Goal: Information Seeking & Learning: Learn about a topic

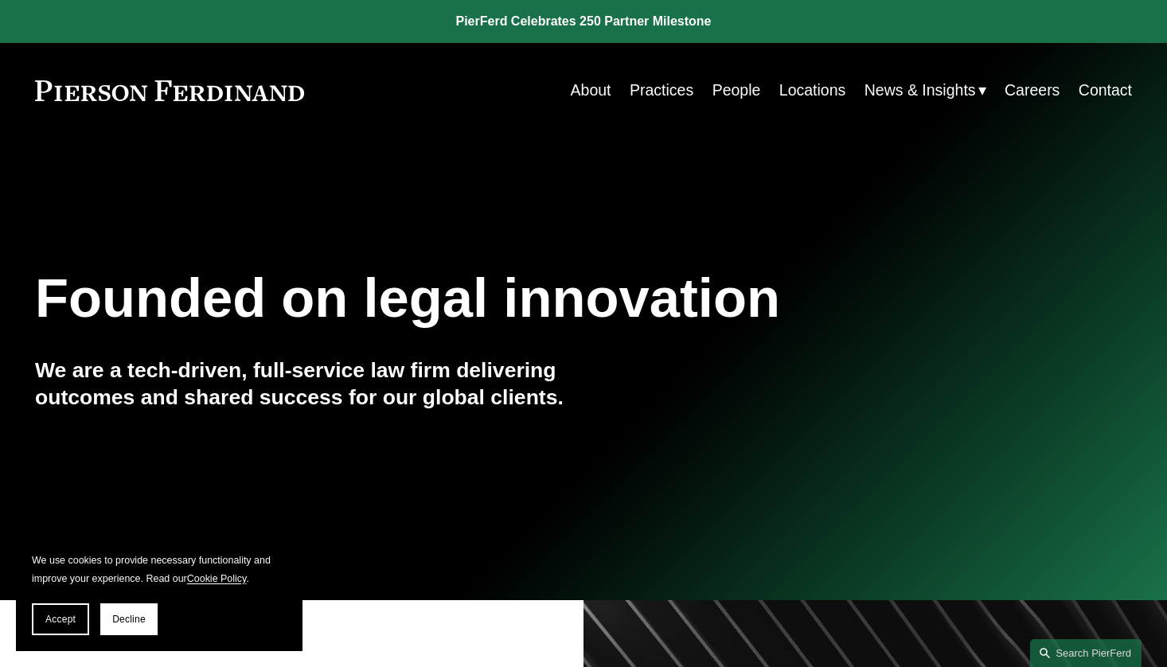
click at [801, 85] on link "Locations" at bounding box center [813, 90] width 66 height 31
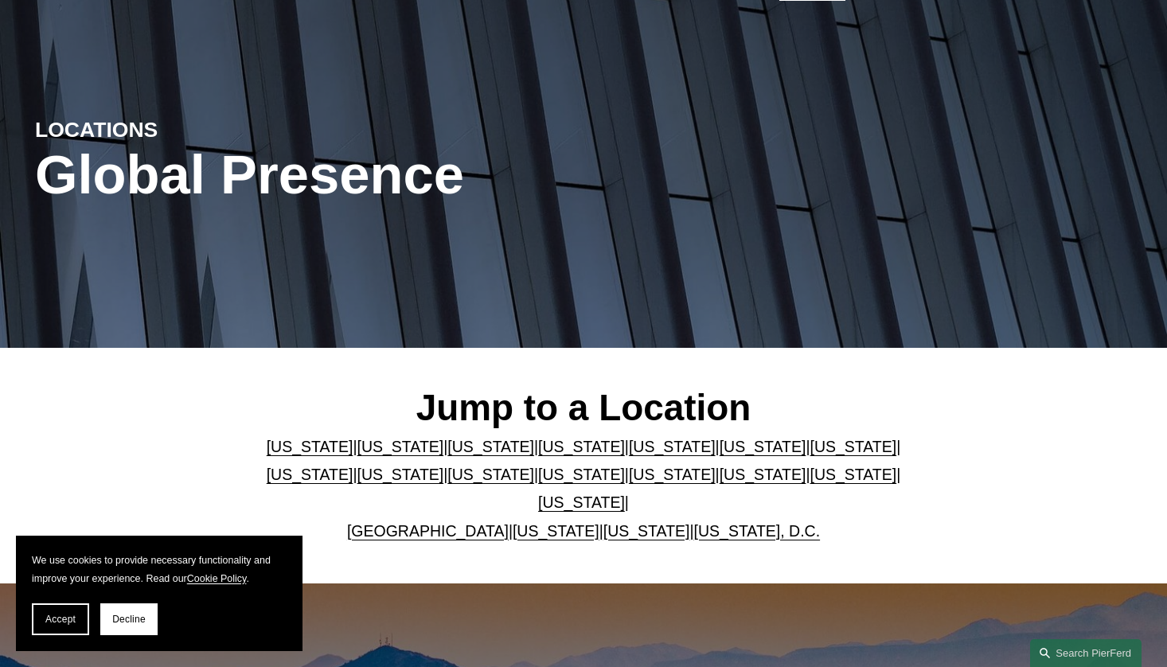
scroll to position [133, 0]
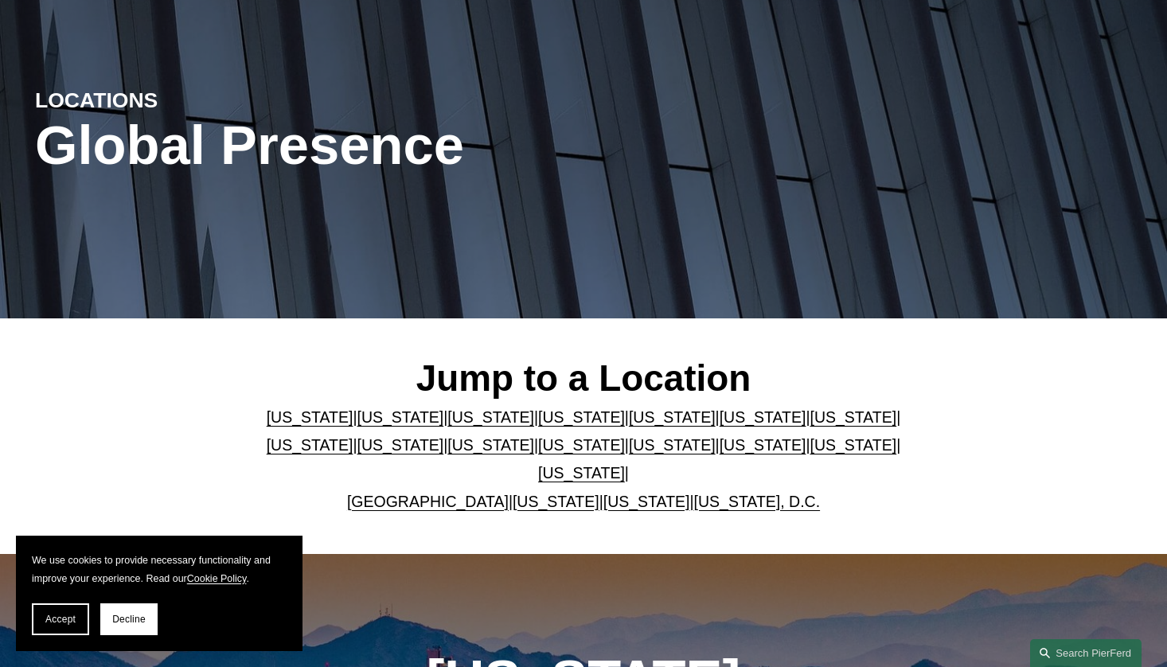
click at [599, 418] on link "[US_STATE]" at bounding box center [581, 417] width 87 height 18
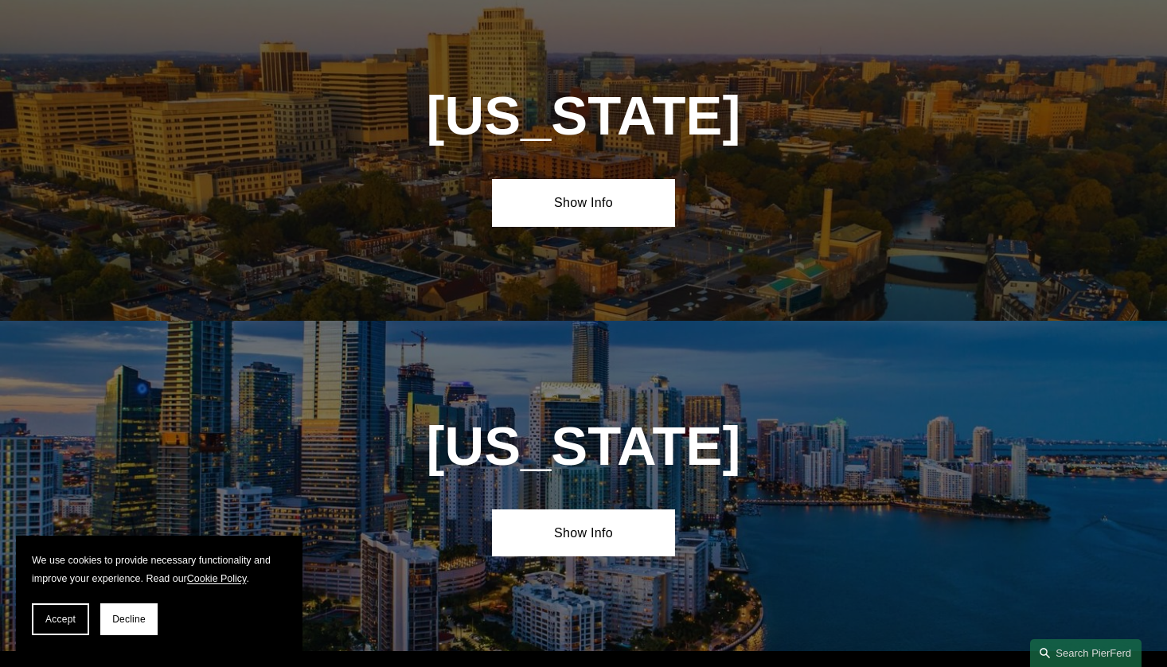
scroll to position [1693, 0]
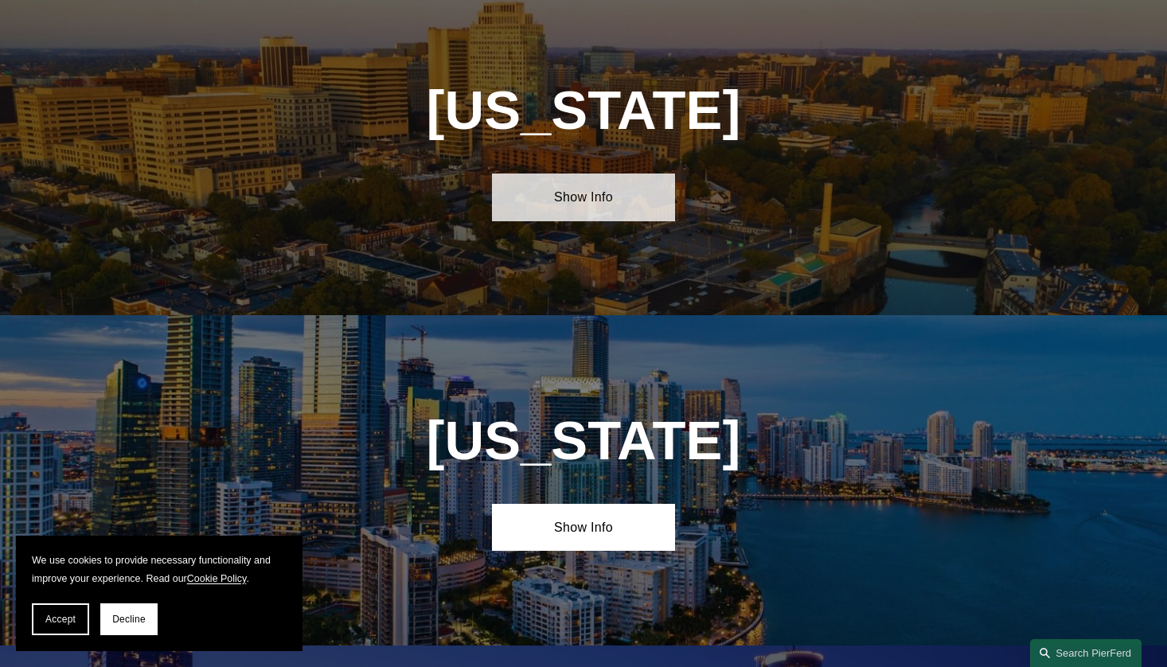
click at [576, 213] on link "Show Info" at bounding box center [583, 197] width 183 height 47
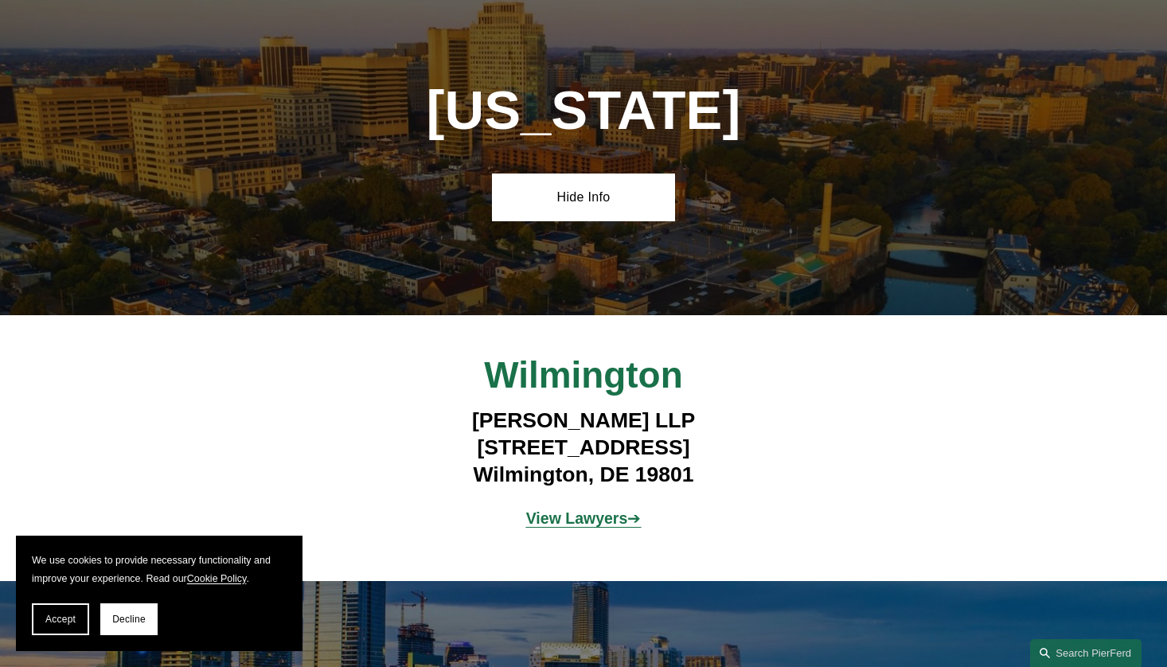
click at [613, 527] on strong "View Lawyers" at bounding box center [577, 519] width 102 height 18
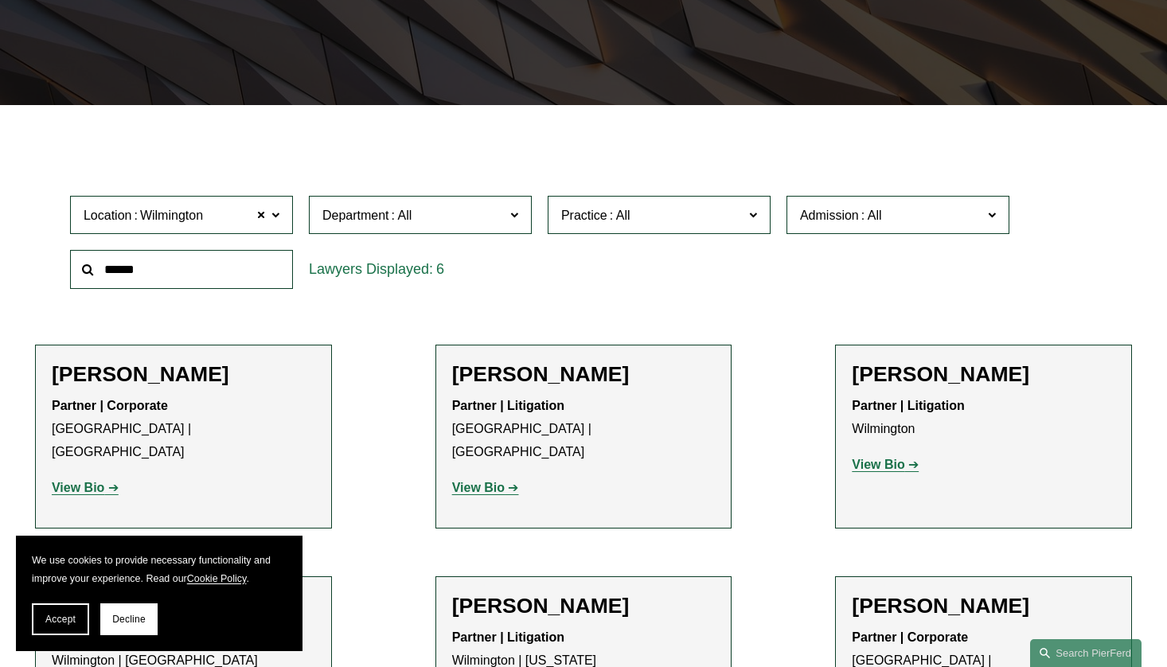
scroll to position [398, 0]
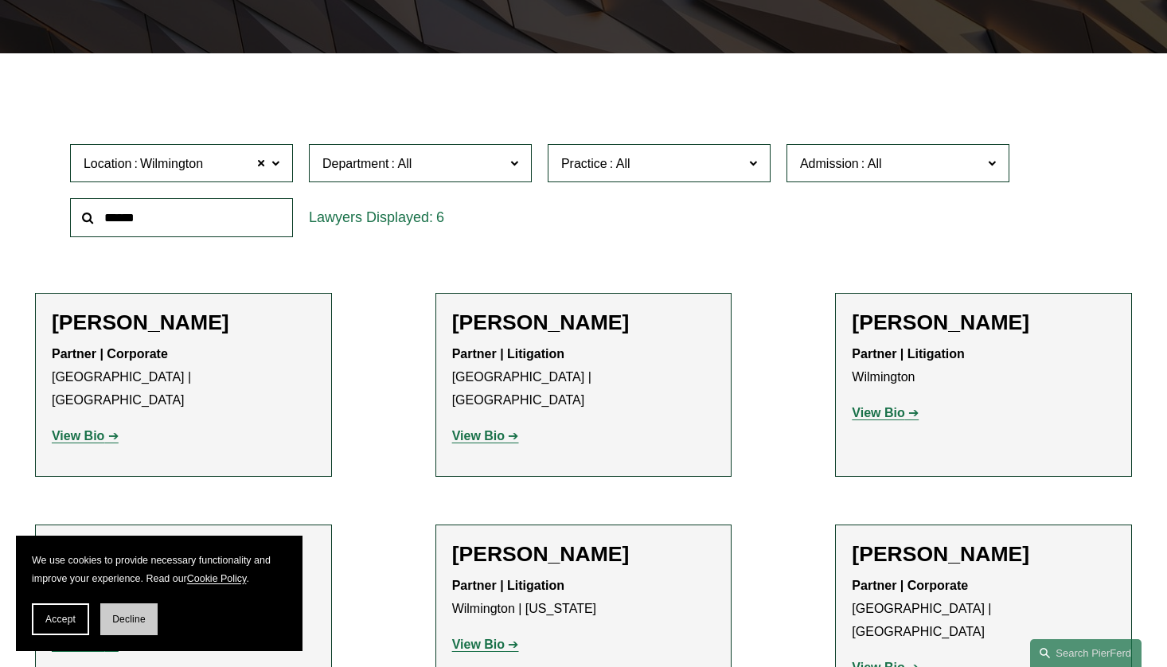
click at [121, 612] on button "Decline" at bounding box center [128, 620] width 57 height 32
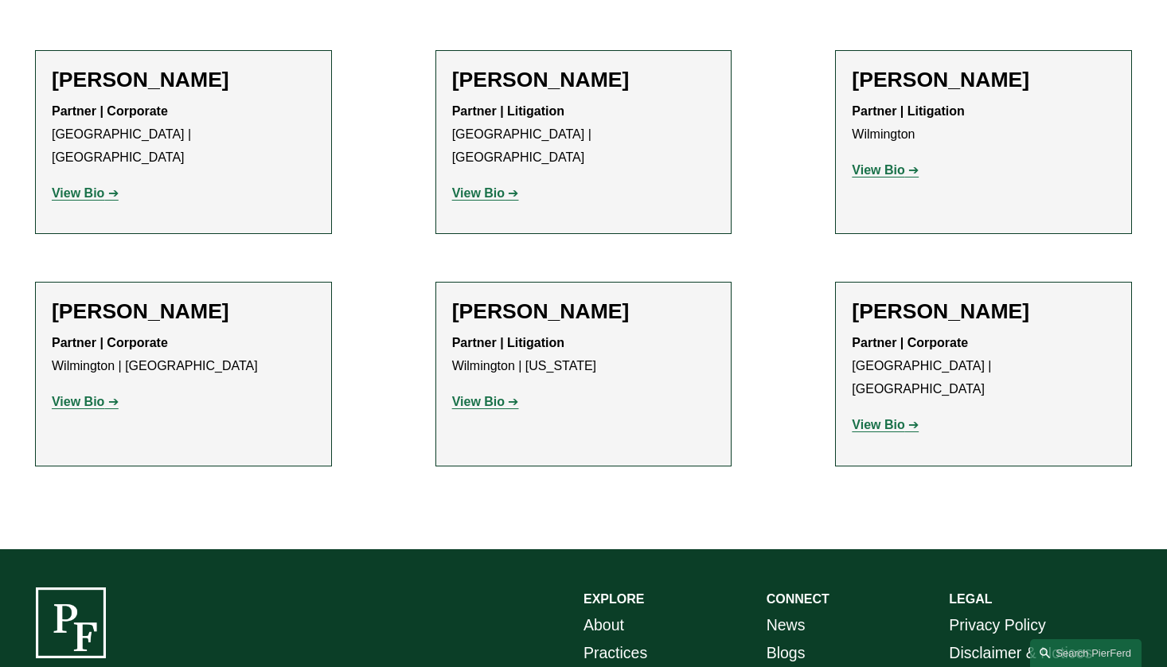
scroll to position [663, 0]
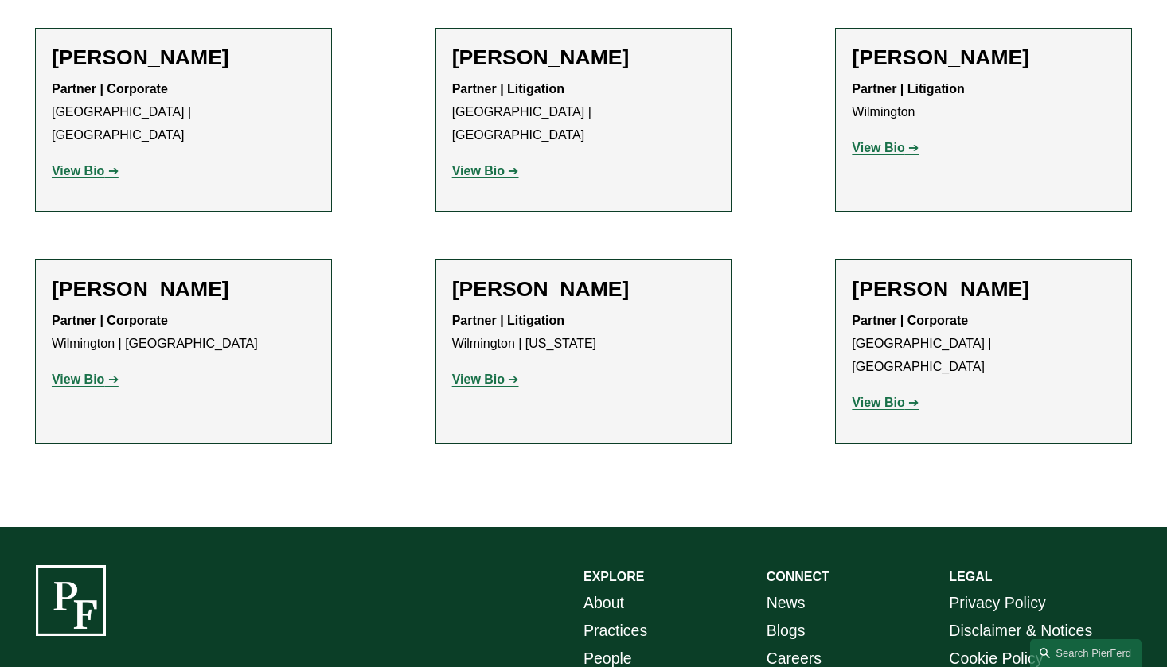
click at [884, 396] on strong "View Bio" at bounding box center [878, 403] width 53 height 14
click at [479, 373] on strong "View Bio" at bounding box center [478, 380] width 53 height 14
click at [142, 276] on h2 "Mette H. Kurth" at bounding box center [184, 288] width 264 height 25
click at [83, 373] on strong "View Bio" at bounding box center [78, 380] width 53 height 14
click at [869, 150] on strong "View Bio" at bounding box center [878, 148] width 53 height 14
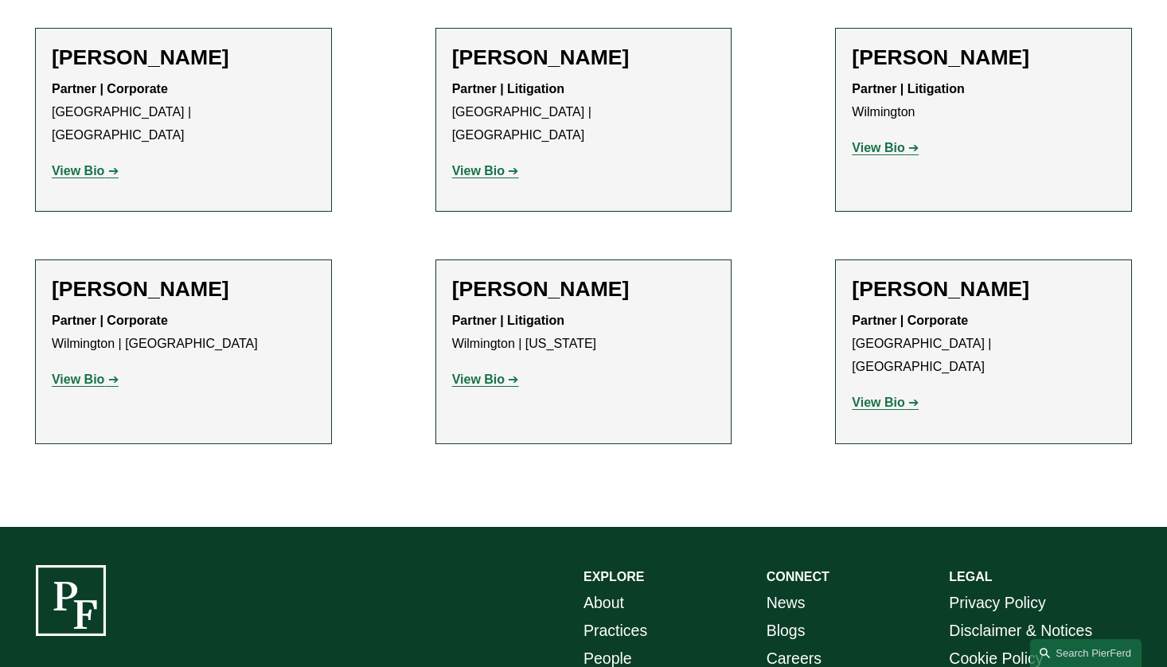
click at [98, 164] on strong "View Bio" at bounding box center [78, 171] width 53 height 14
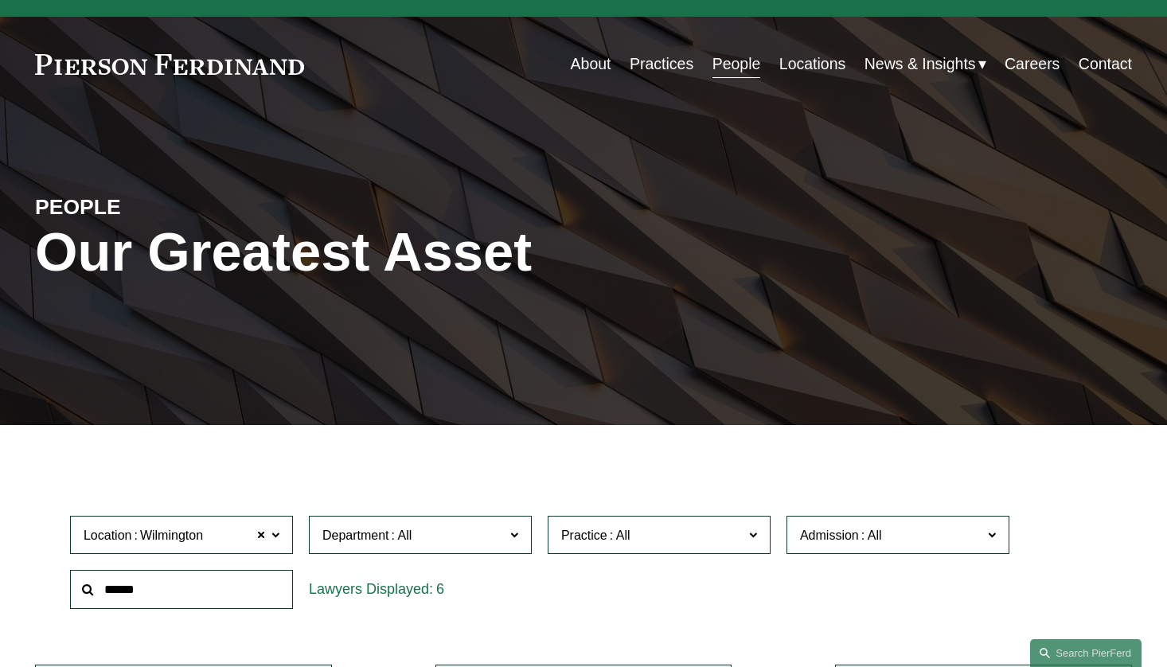
scroll to position [0, 0]
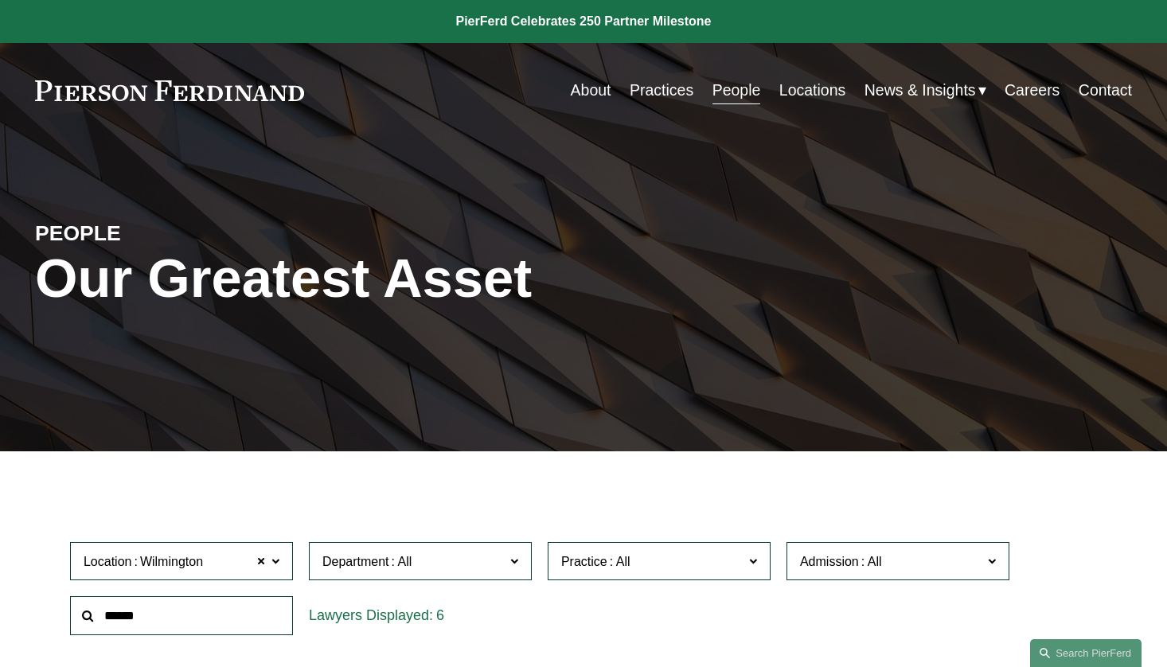
click at [574, 90] on link "About" at bounding box center [591, 90] width 41 height 31
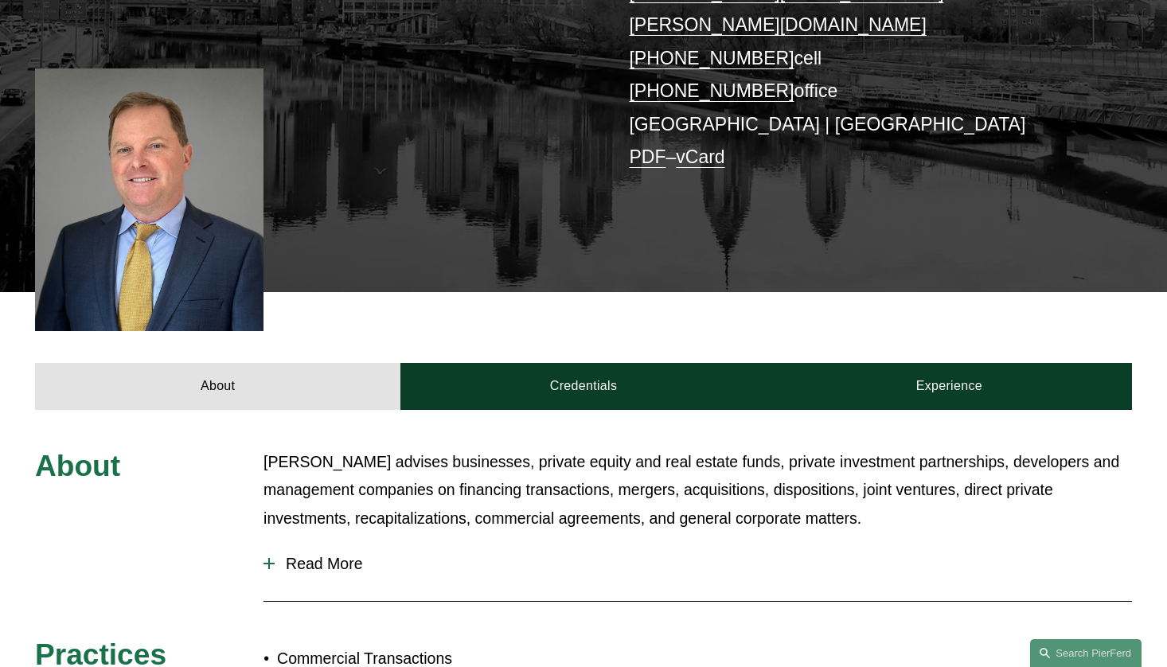
scroll to position [398, 0]
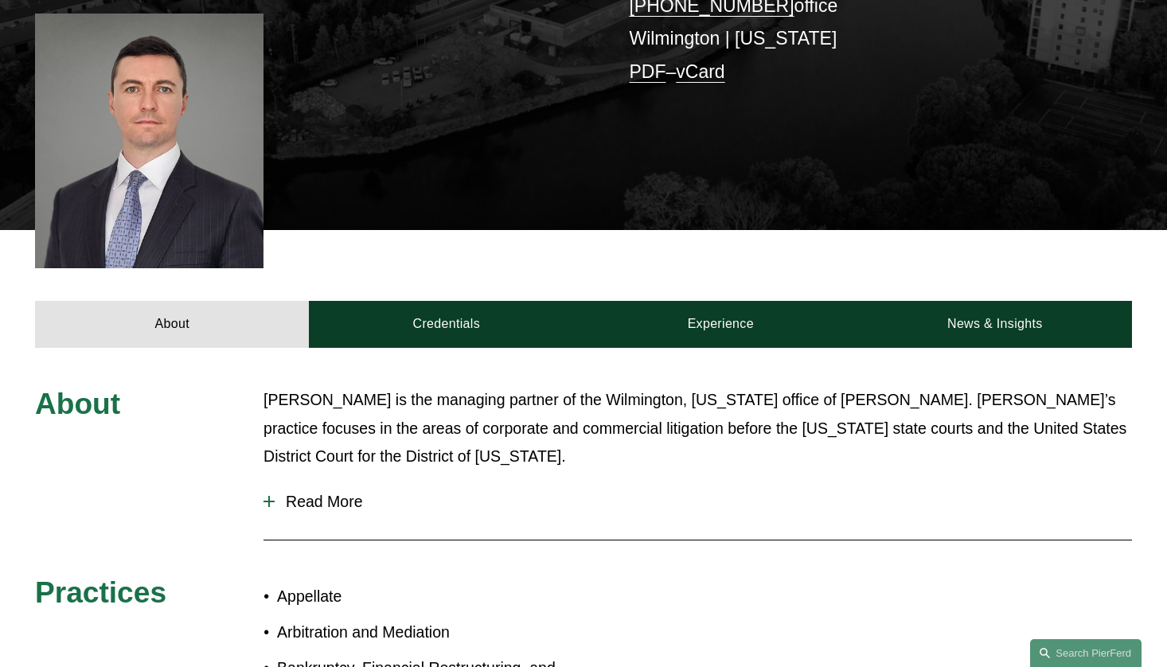
scroll to position [265, 0]
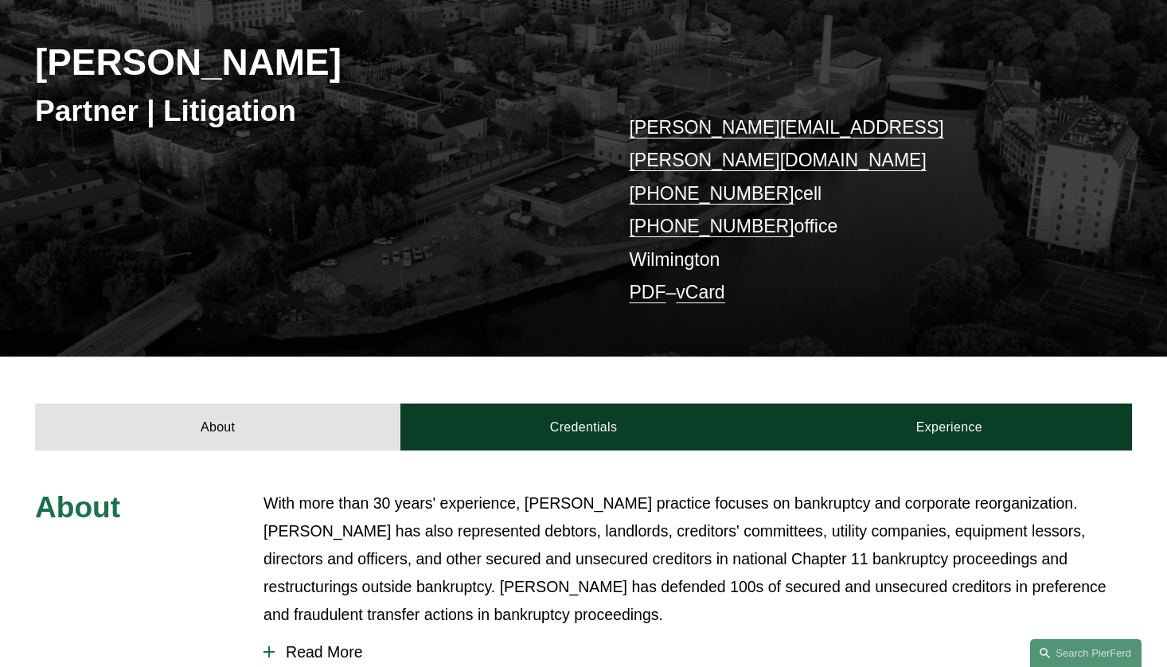
scroll to position [265, 0]
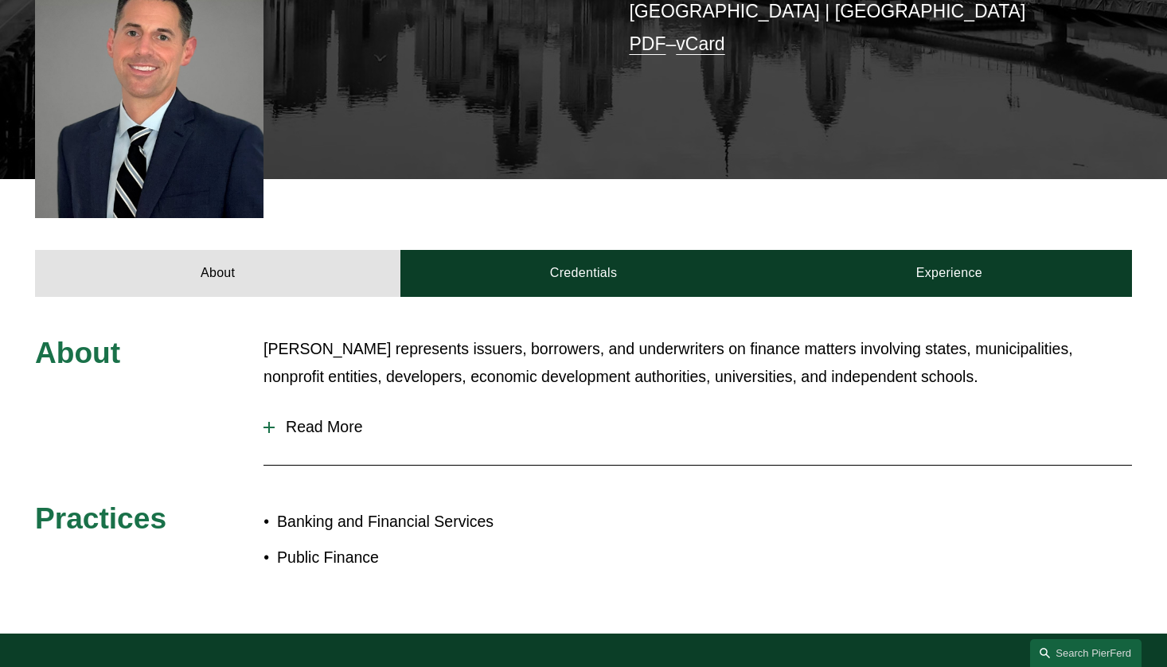
scroll to position [531, 0]
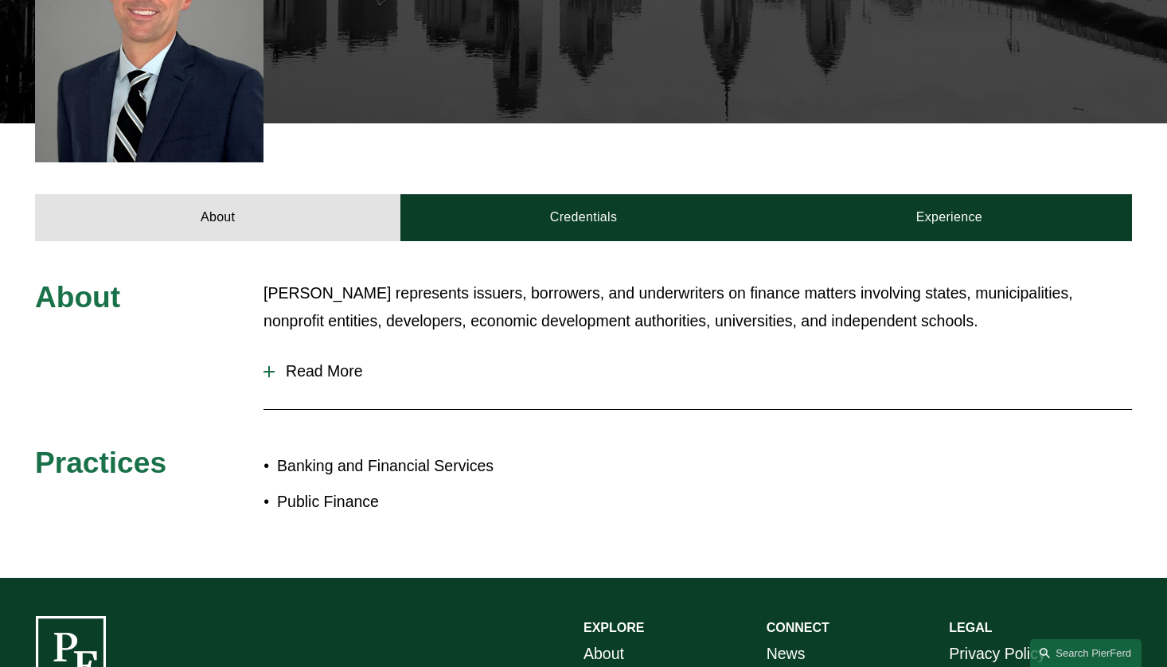
click at [268, 366] on div at bounding box center [269, 371] width 2 height 11
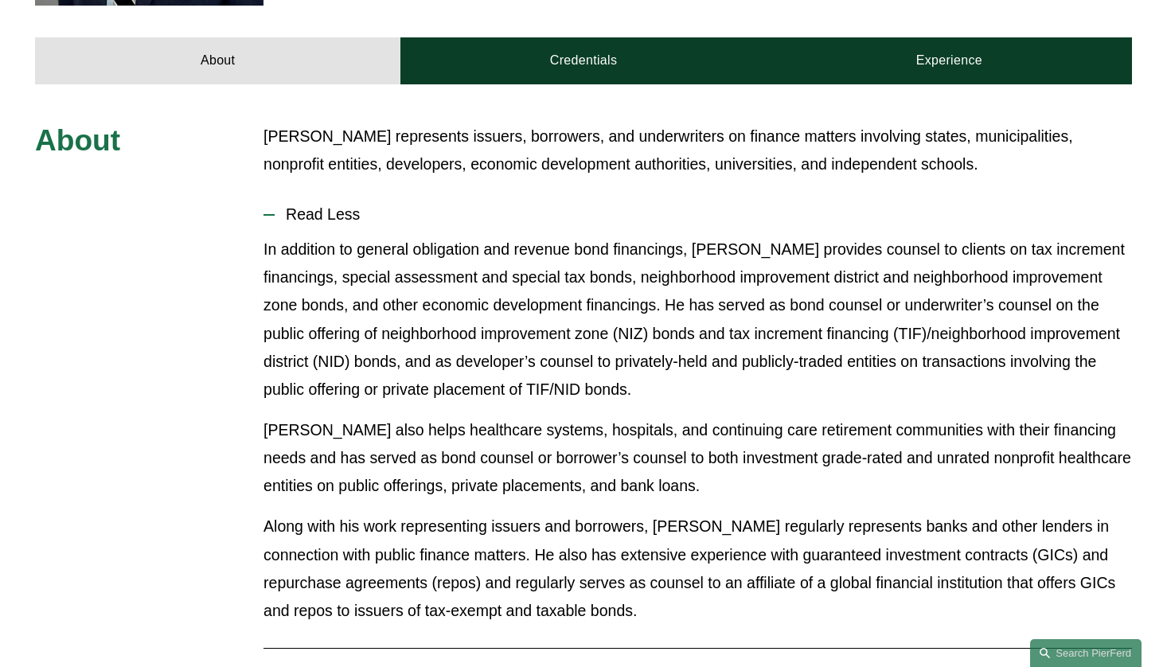
scroll to position [398, 0]
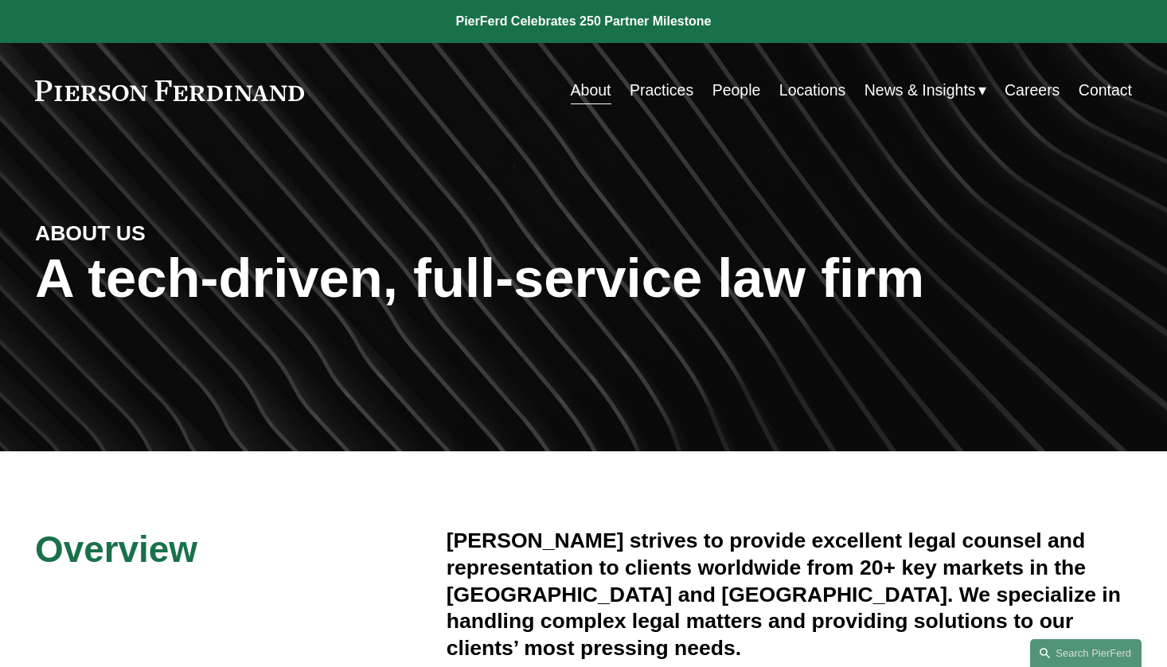
click at [734, 88] on link "People" at bounding box center [737, 90] width 49 height 31
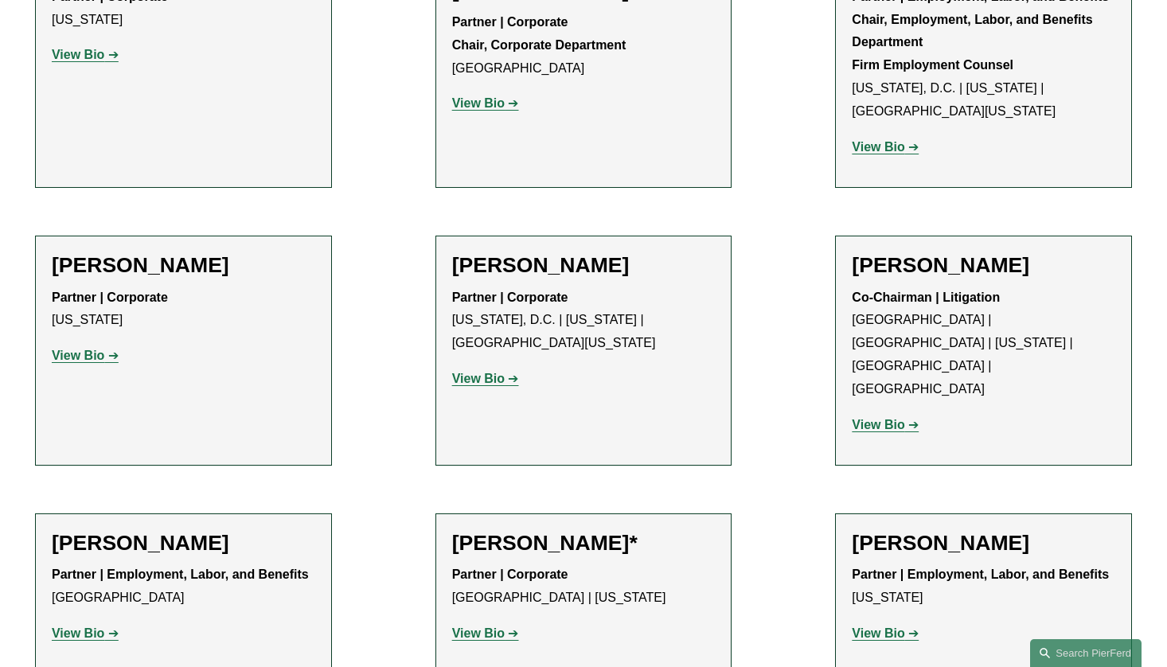
scroll to position [6370, 0]
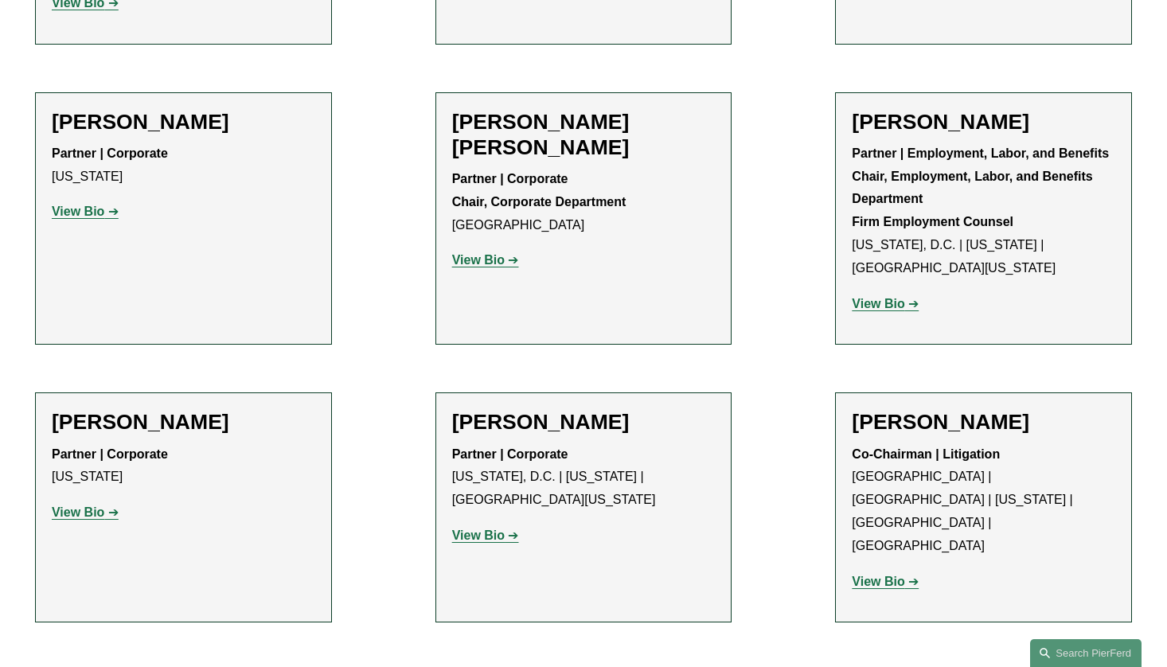
click at [885, 575] on strong "View Bio" at bounding box center [878, 582] width 53 height 14
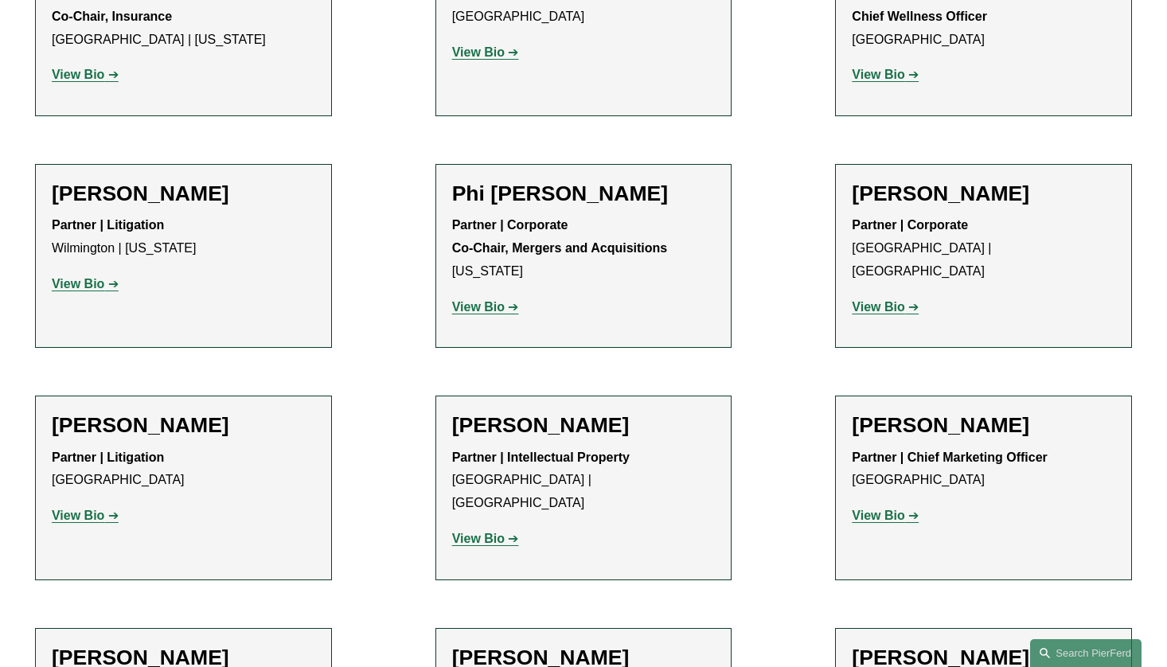
scroll to position [14199, 0]
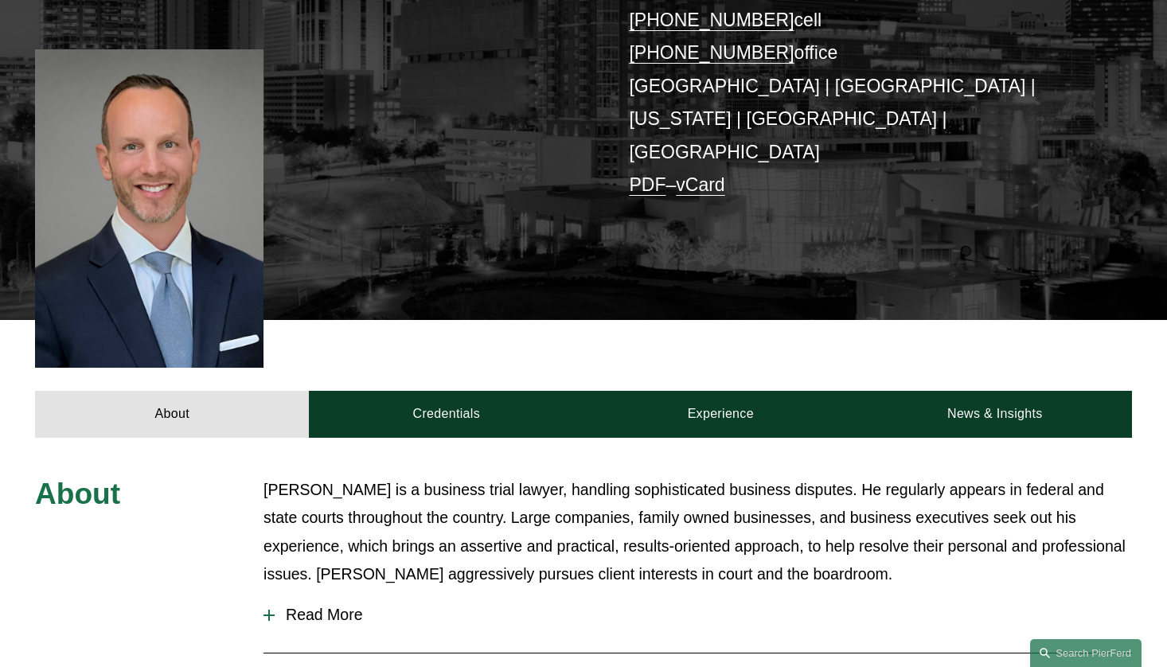
scroll to position [531, 0]
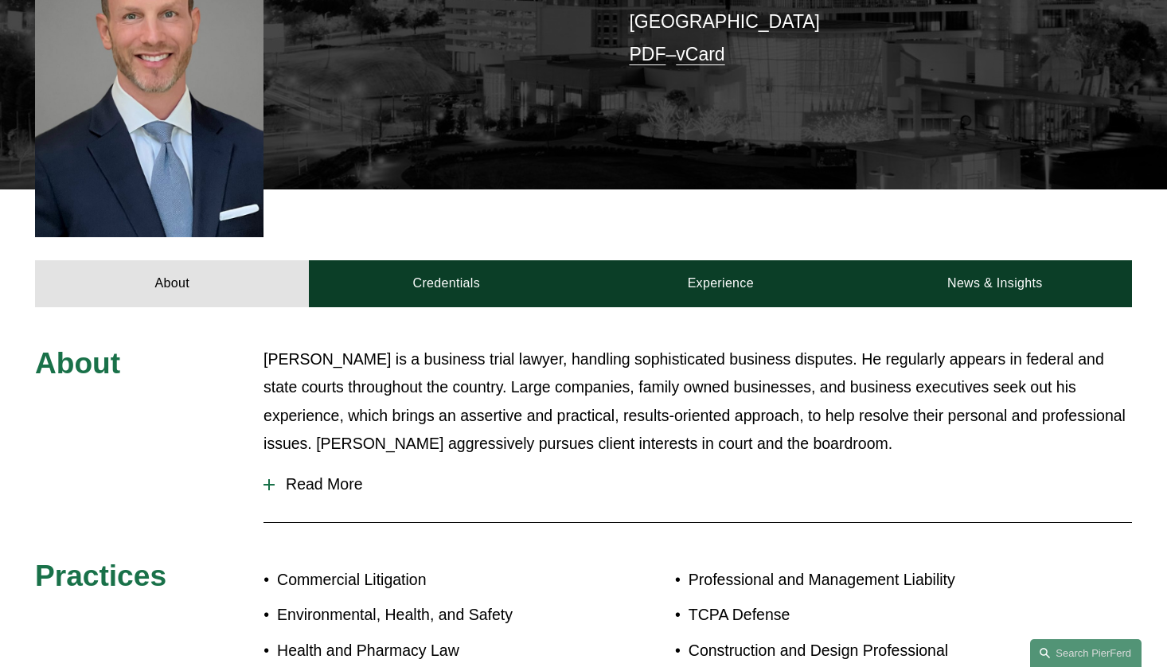
click at [295, 475] on span "Read More" at bounding box center [704, 484] width 858 height 18
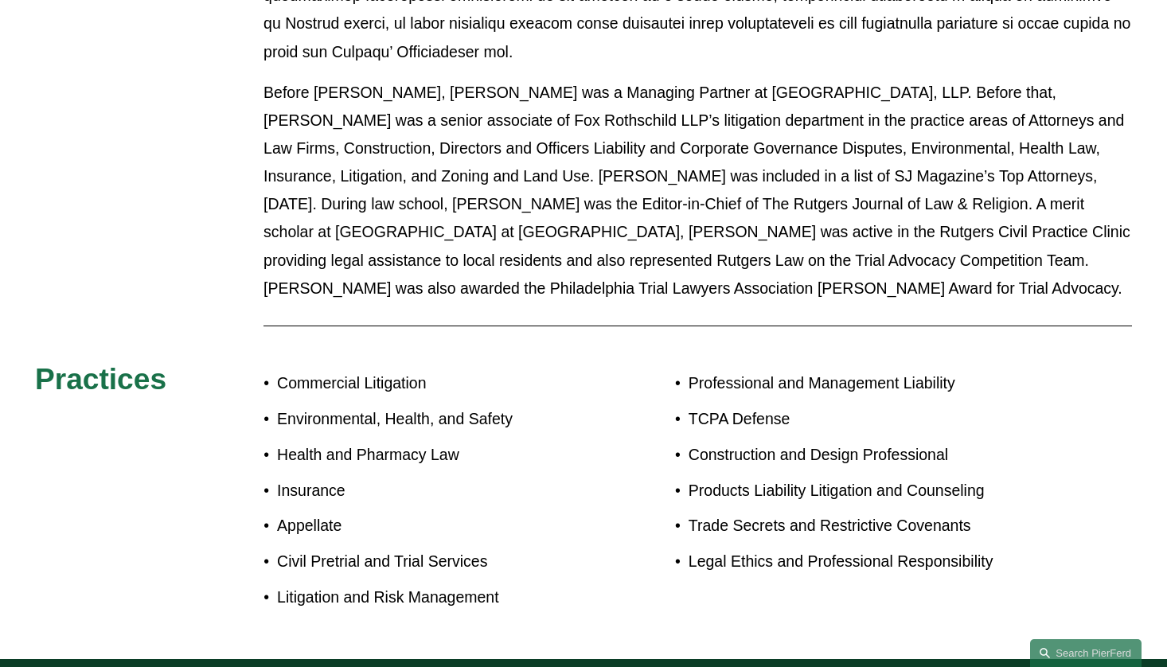
scroll to position [398, 0]
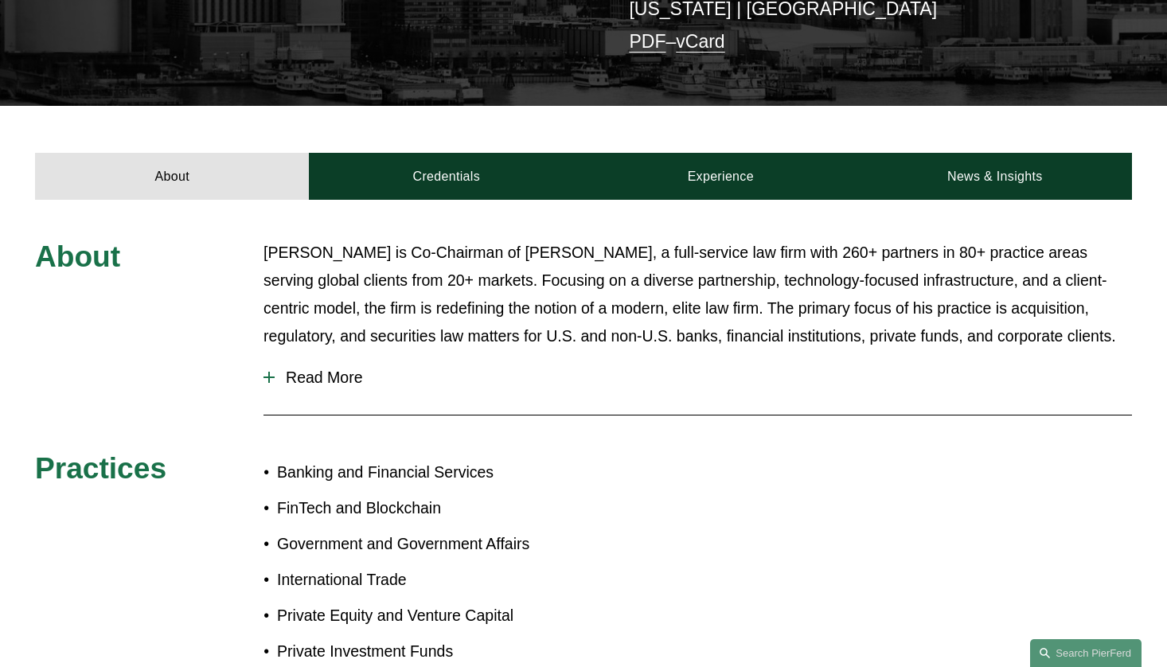
scroll to position [398, 0]
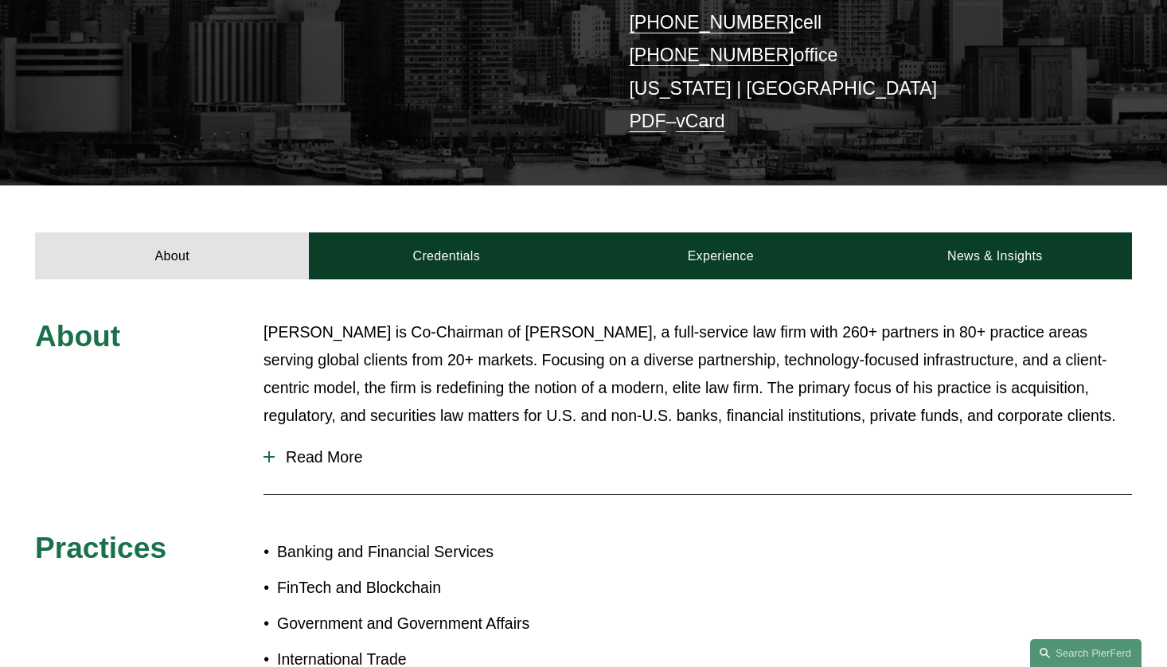
click at [293, 448] on span "Read More" at bounding box center [704, 457] width 858 height 18
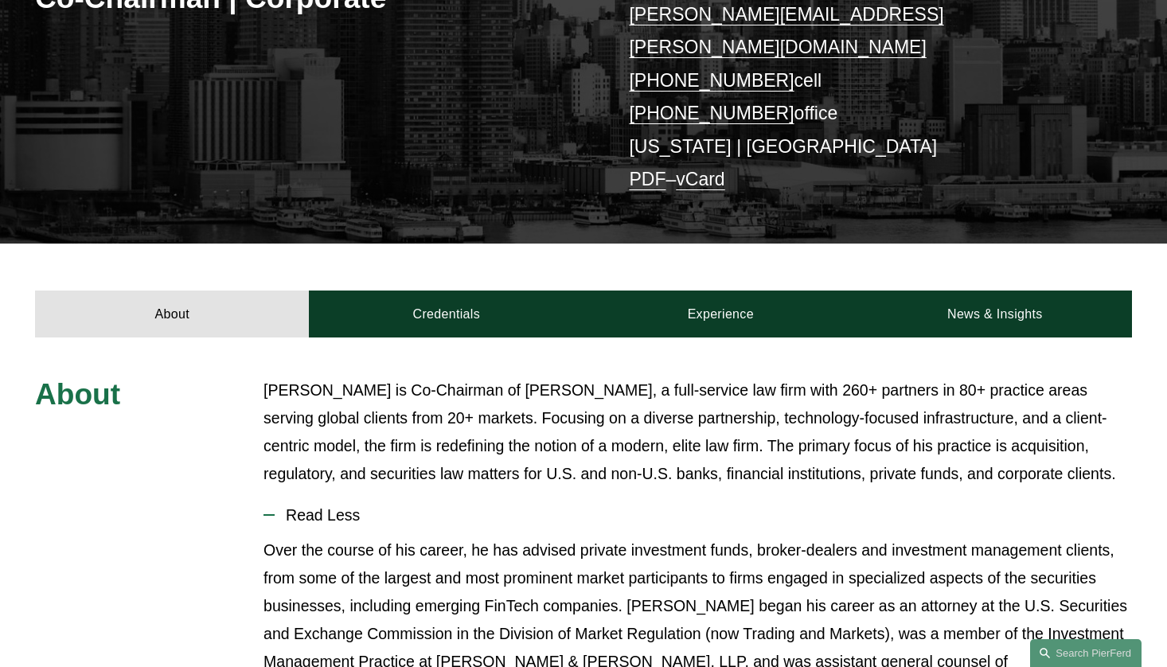
scroll to position [0, 0]
